Goal: Task Accomplishment & Management: Complete application form

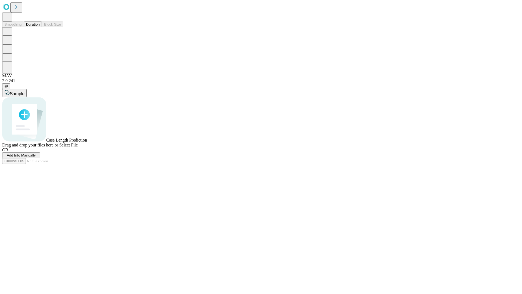
click at [40, 27] on button "Duration" at bounding box center [33, 24] width 18 height 6
click at [36, 157] on span "Add Info Manually" at bounding box center [21, 155] width 29 height 4
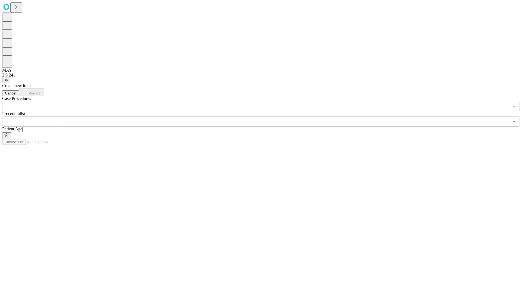
click at [61, 127] on input "text" at bounding box center [41, 129] width 39 height 5
type input "**"
click at [265, 116] on input "text" at bounding box center [255, 121] width 507 height 10
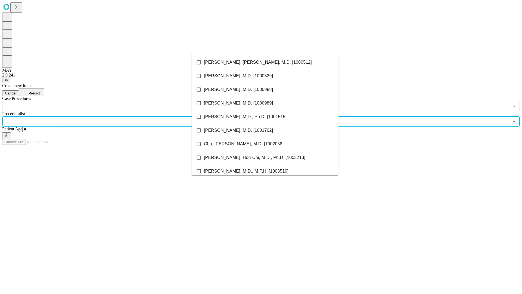
click at [265, 62] on li "[PERSON_NAME], [PERSON_NAME], M.D. [1000512]" at bounding box center [265, 62] width 147 height 14
click at [114, 101] on input "text" at bounding box center [255, 106] width 507 height 10
